Goal: Task Accomplishment & Management: Complete application form

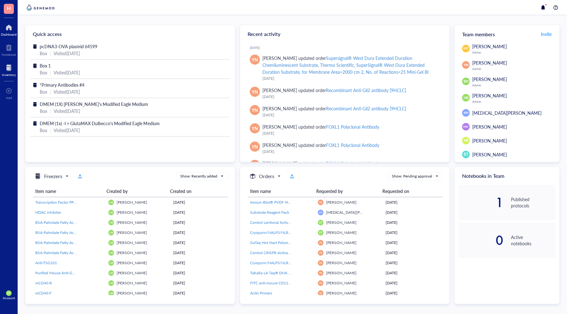
click at [6, 68] on div at bounding box center [9, 68] width 14 height 10
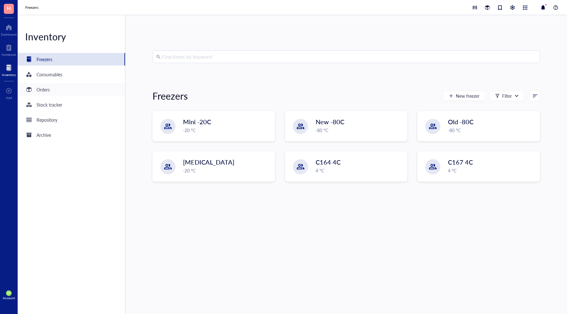
click at [43, 86] on div "Orders" at bounding box center [43, 89] width 13 height 7
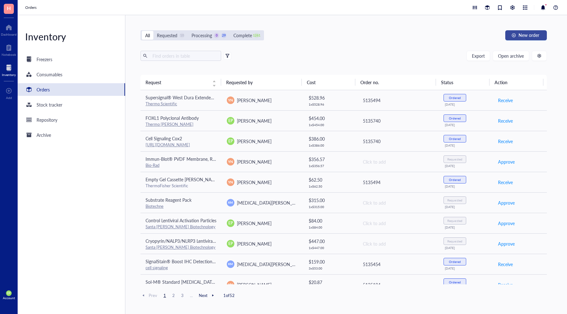
click at [517, 39] on button "New order" at bounding box center [526, 35] width 42 height 10
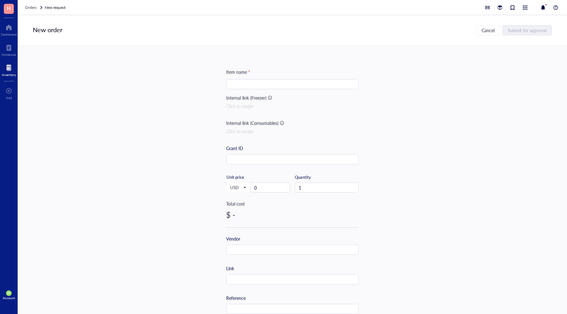
click at [273, 83] on input "search" at bounding box center [292, 83] width 125 height 9
click at [237, 281] on input "text" at bounding box center [293, 279] width 132 height 10
paste input "[URL][DOMAIN_NAME]"
type input "[URL][DOMAIN_NAME]"
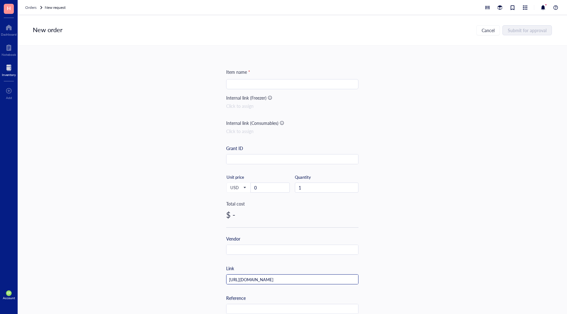
scroll to position [0, 0]
click at [258, 79] on input "search" at bounding box center [292, 83] width 125 height 9
paste input "Falcon® 5 mL Round Bottom Polystyrene Test Tube, with Snap Cap, Sterile, 125/Pa…"
type input "Falcon® 5 mL Round Bottom Polystyrene Test Tube, with Snap Cap, Sterile, 125/Pa…"
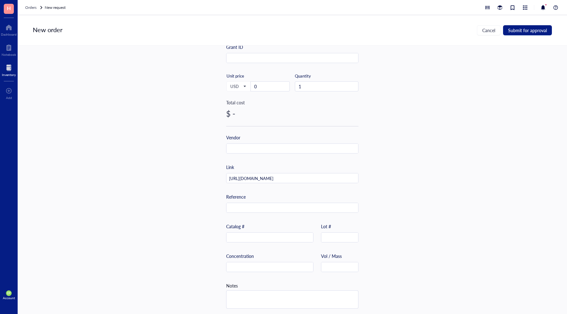
scroll to position [102, 0]
click at [242, 238] on input "text" at bounding box center [270, 237] width 87 height 10
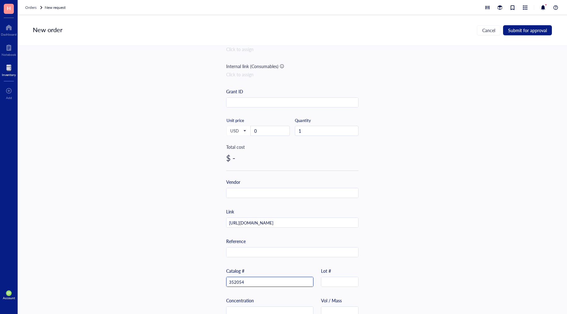
scroll to position [63, 0]
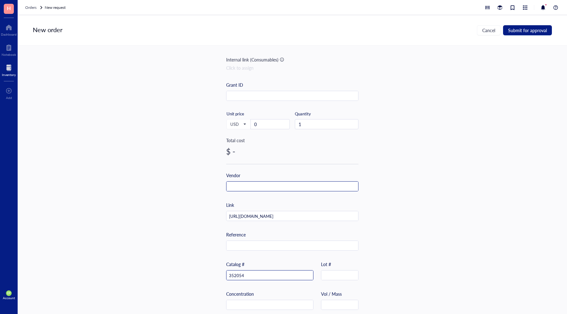
type input "352054"
click at [251, 184] on input "text" at bounding box center [293, 187] width 132 height 10
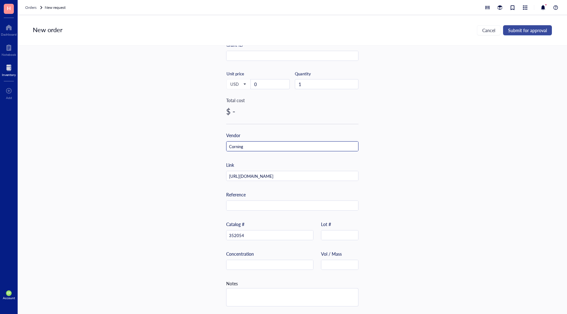
type input "Corning"
click at [515, 33] on button "Submit for approval" at bounding box center [527, 30] width 49 height 10
